Goal: Information Seeking & Learning: Learn about a topic

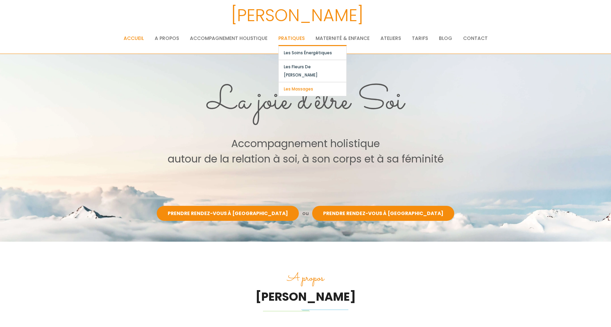
click at [298, 82] on link "Les massages" at bounding box center [313, 89] width 68 height 14
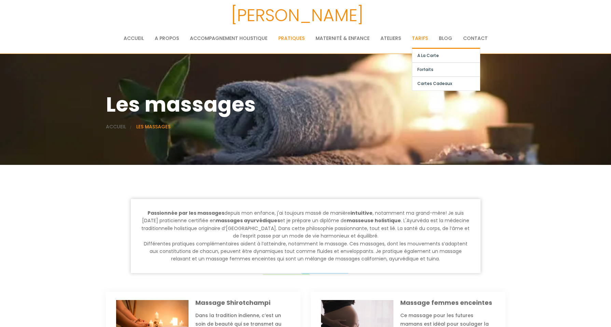
click at [415, 40] on link "Tarifs" at bounding box center [420, 38] width 16 height 14
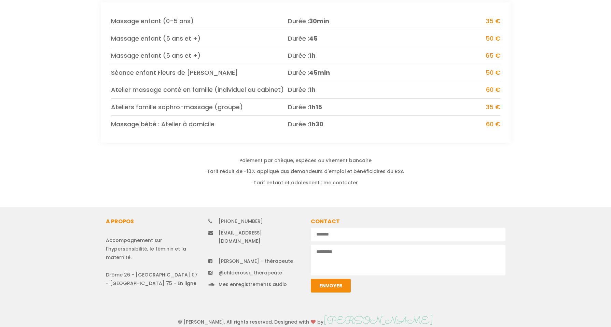
scroll to position [837, 0]
